Goal: Task Accomplishment & Management: Complete application form

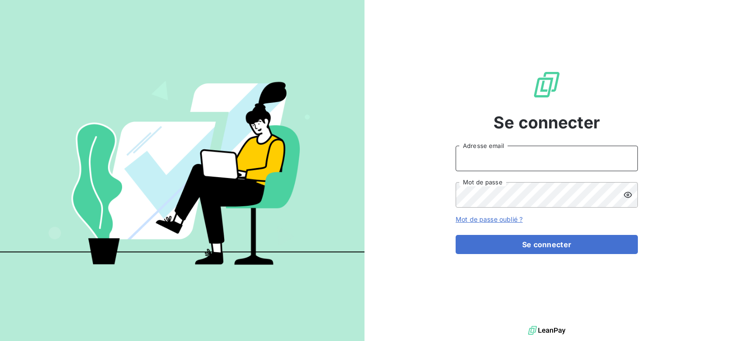
click at [526, 156] on input "Adresse email" at bounding box center [547, 159] width 182 height 26
click at [479, 155] on input "Adresse email" at bounding box center [547, 159] width 182 height 26
